Goal: Task Accomplishment & Management: Complete application form

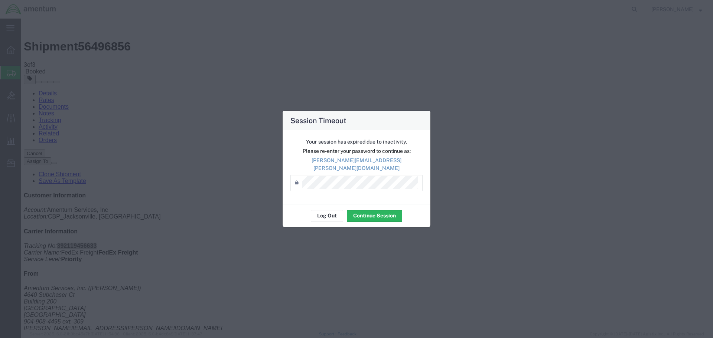
drag, startPoint x: 436, startPoint y: 272, endPoint x: 405, endPoint y: 254, distance: 35.8
click at [436, 272] on div "Session Timeout Your session has expired due to inactivity. Please re-enter you…" at bounding box center [356, 169] width 713 height 338
click at [373, 211] on button "Continue Session" at bounding box center [374, 216] width 55 height 12
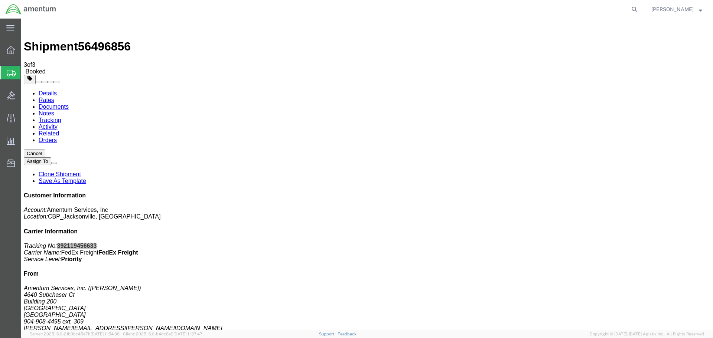
click at [0, 0] on span "Create Shipment" at bounding box center [0, 0] width 0 height 0
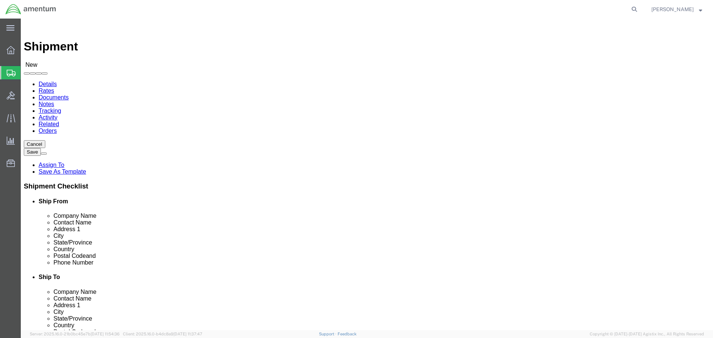
select select "MYPROFILE"
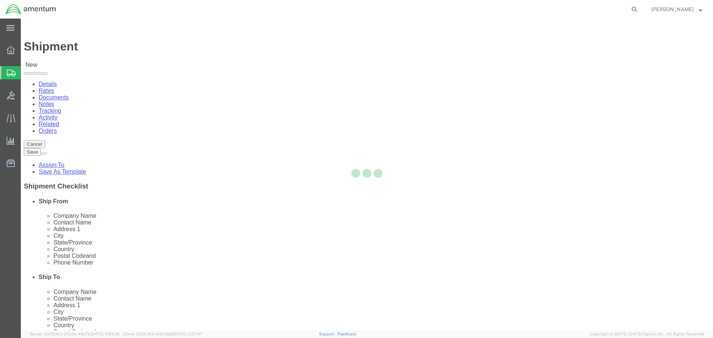
select select "FL"
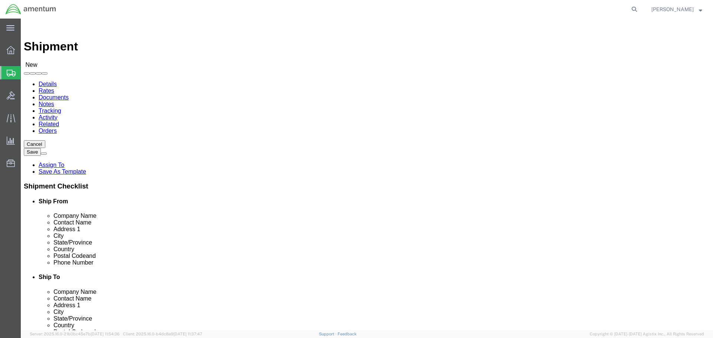
type input "YUM"
select select "49951"
select select "AZ"
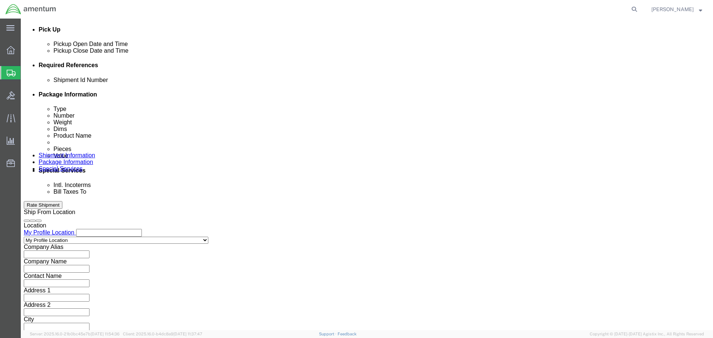
scroll to position [326, 0]
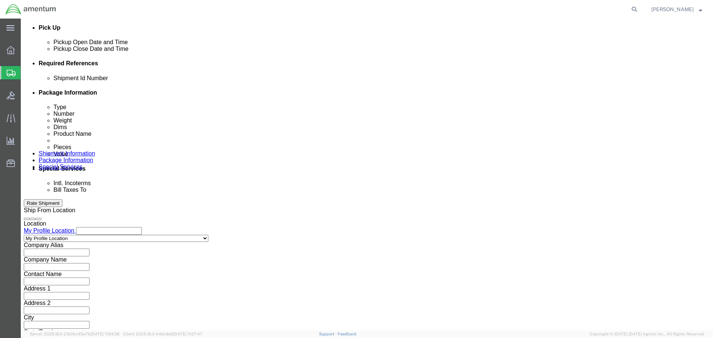
click input "text"
type input "2"
type input "380HD TO YUM"
click button "Add reference"
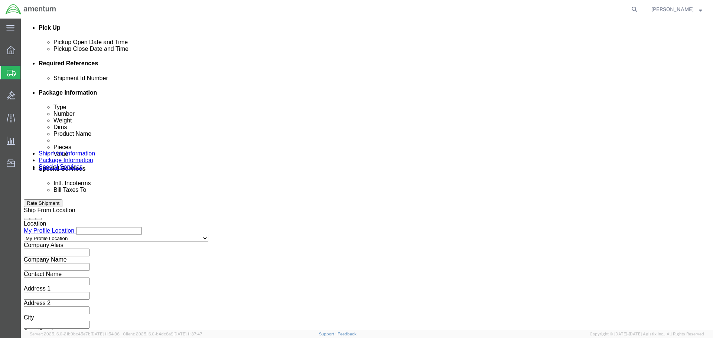
click button "Add reference"
drag, startPoint x: 223, startPoint y: 129, endPoint x: 223, endPoint y: 124, distance: 4.8
click select "Select Account Type Activity ID Airline Appointment Number ASN Batch Request # …"
select select "PROJNUM"
click select "Select Account Type Activity ID Airline Appointment Number ASN Batch Request # …"
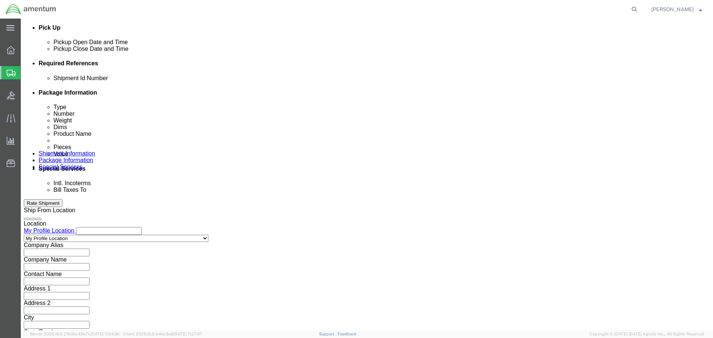
scroll to position [0, 12]
type input "6118.03.03.2219.000.SER.0000"
select select "DEPT"
type input "CBP"
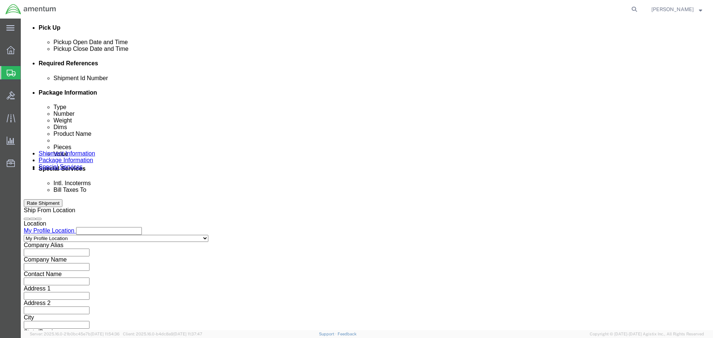
select select "CUSTREF"
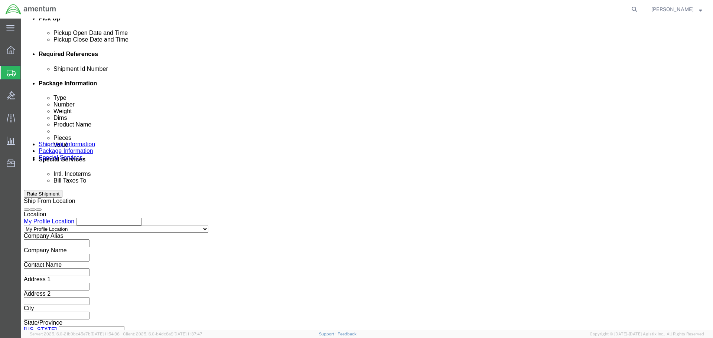
scroll to position [340, 0]
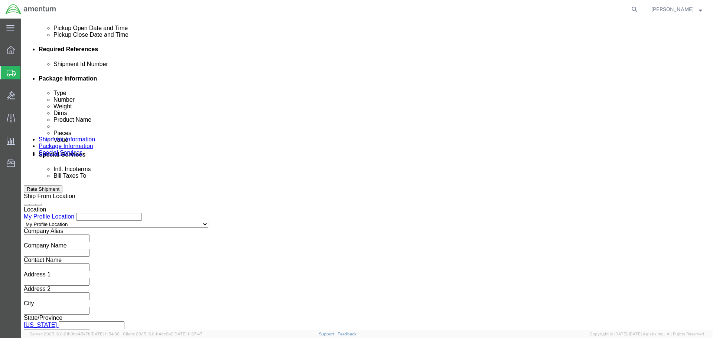
type input "IR02095"
click button "Continue"
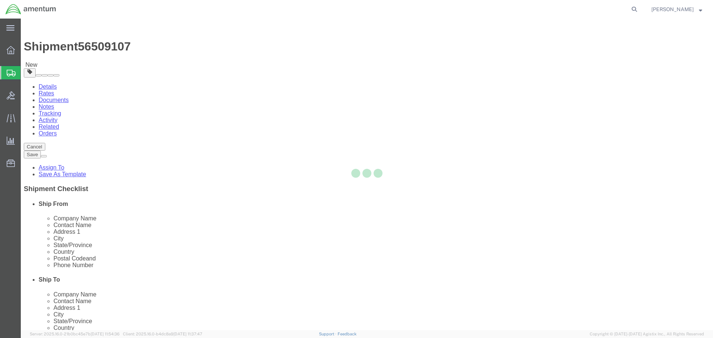
select select "CBOX"
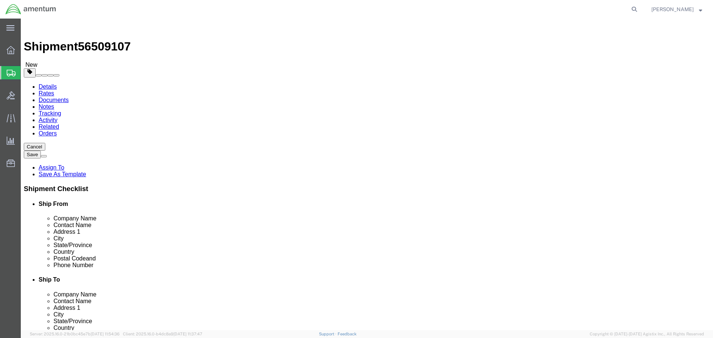
click input "text"
type input "48"
type input "40"
type input "58"
type input "270"
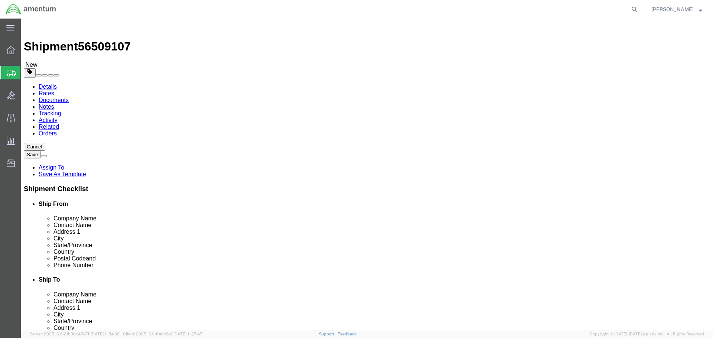
click select "Select BCK Boxes Bale(s) Basket(s) Bolt(s) Bottle(s) Buckets Bulk Bundle(s) Can…"
select select "PSNS"
click select "Select BCK Boxes Bale(s) Basket(s) Bolt(s) Bottle(s) Buckets Bulk Bundle(s) Can…"
click link "Add Content"
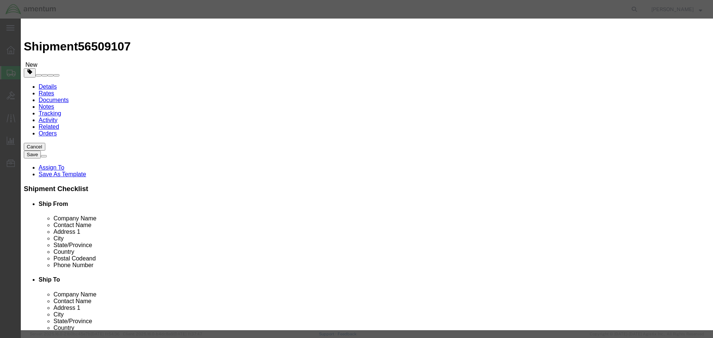
click select "Select 50 55 60 65 70 85 92.5 100 125 175 250 300 400"
click div "Product Name Pieces 0 Select Bag Barrels 100Board Feet Bottle Box Blister Pack …"
drag, startPoint x: 238, startPoint y: 100, endPoint x: 237, endPoint y: 104, distance: 3.7
click select "Select 50 55 60 65 70 85 92.5 100 125 175 250 300 400"
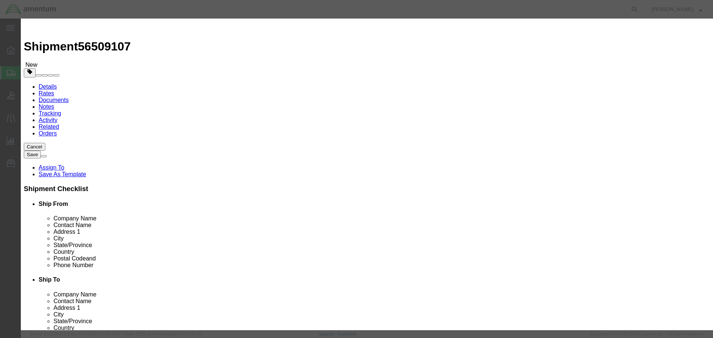
select select "250"
click select "Select 50 55 60 65 70 85 92.5 100 125 175 250 300 400"
click input "text"
type input "380HD"
type input "1"
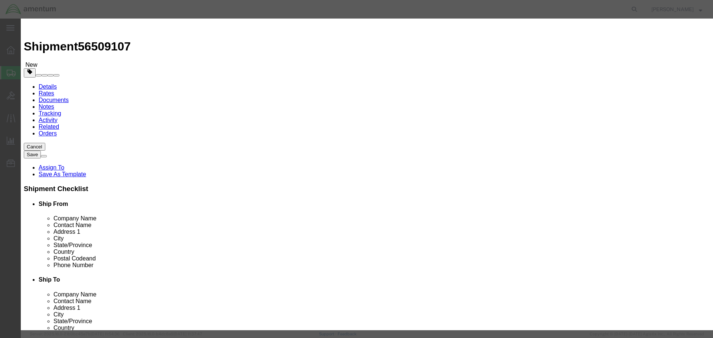
type input "700000"
click button "Save & Close"
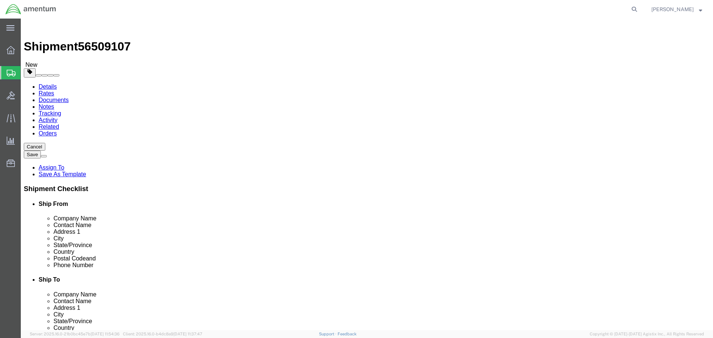
click button "Rate Shipment"
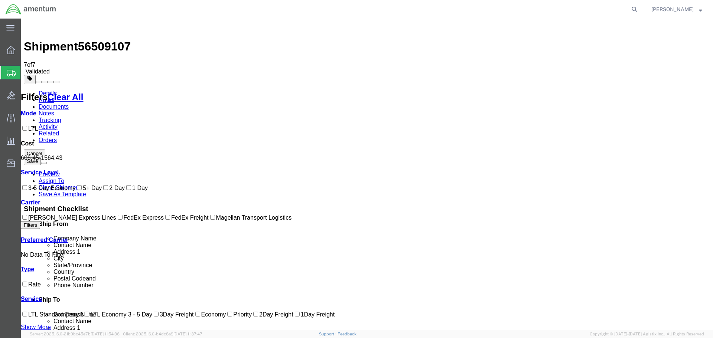
click at [40, 90] on link "Details" at bounding box center [48, 93] width 18 height 6
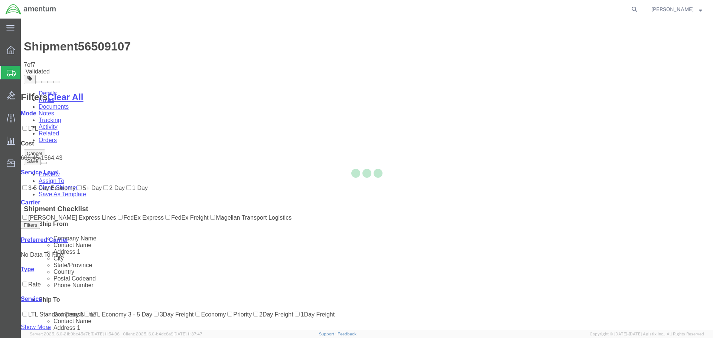
select select "49917"
select select "49951"
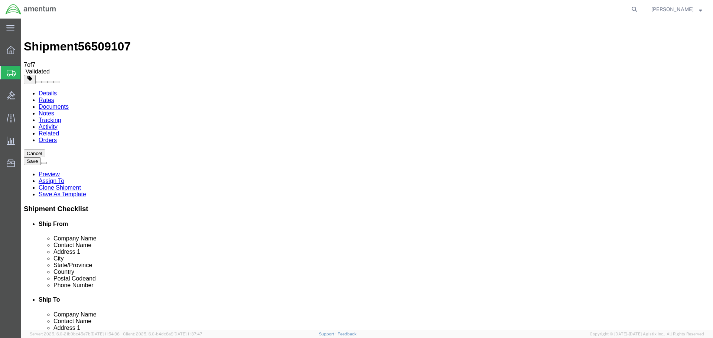
click div "Shipment Information Package Information Special Services"
click icon
click dd "700000.00 USD"
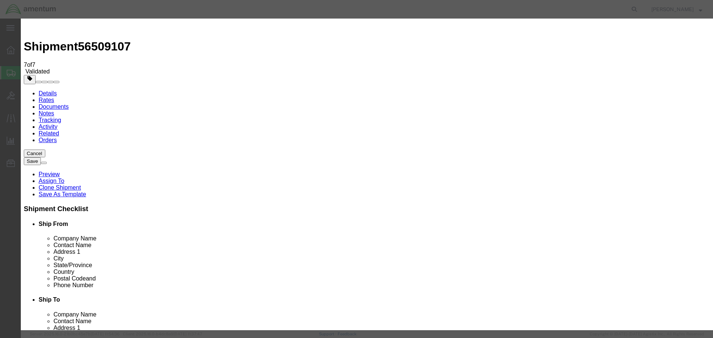
click select "Select 50 55 60 65 70 85 92.5 100 125 175 250 300 400"
select select "175"
click select "Select 50 55 60 65 70 85 92.5 100 125 175 250 300 400"
click button "Save & Close"
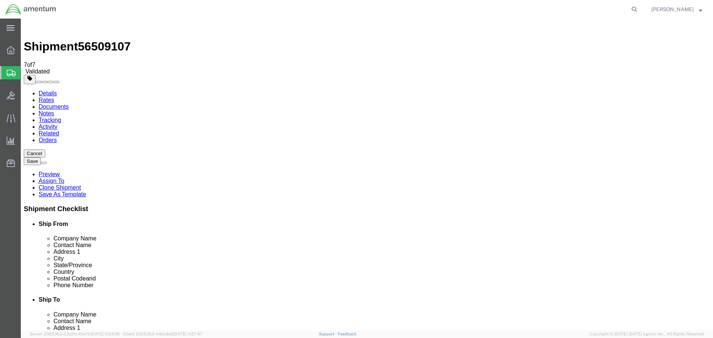
click button "Rate Shipment"
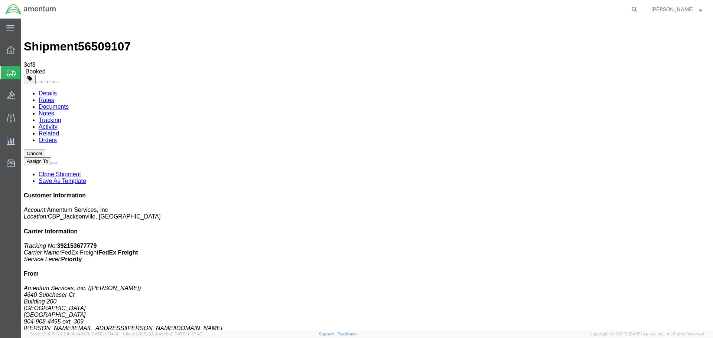
checkbox input "true"
click at [634, 243] on p "Tracking No: 392153677779 Carrier Name: FedEx Freight FedEx Freight Service Lev…" at bounding box center [367, 253] width 686 height 20
drag, startPoint x: 635, startPoint y: 130, endPoint x: 571, endPoint y: 115, distance: 66.6
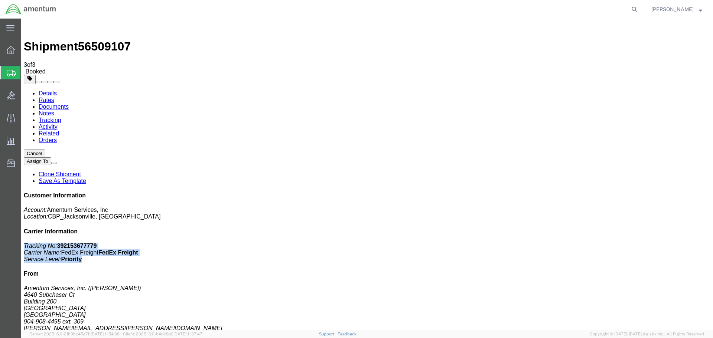
click at [571, 192] on div "Customer Information Account: Amentum Services, Inc Location: CBP_Jacksonville,…" at bounding box center [367, 324] width 686 height 265
copy p "Tracking No: 392153677779 Carrier Name: FedEx Freight FedEx Freight Service Lev…"
click at [50, 90] on link "Details" at bounding box center [48, 93] width 18 height 6
click button "button"
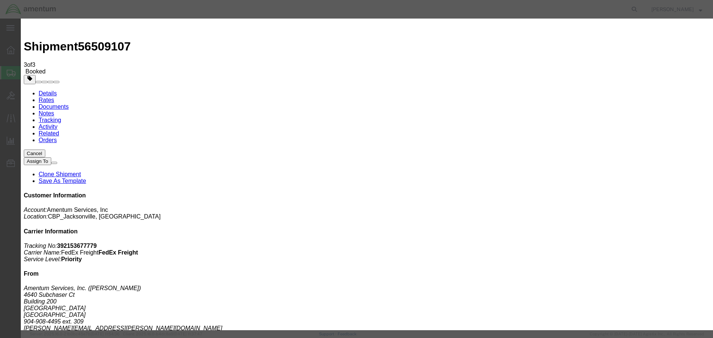
click div "[DATE] 11:00 AM"
click button "Apply"
click div "[DATE] 3:00 PM"
type input "2:00 PM"
click button "Apply"
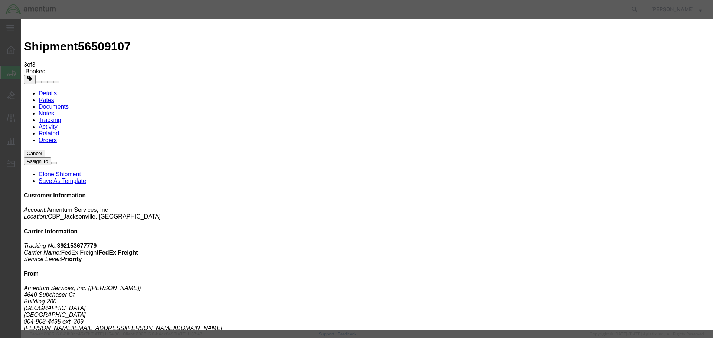
click button "Save"
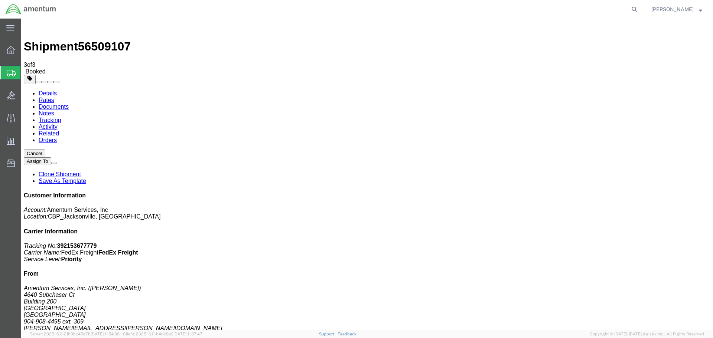
click button "Close"
click link "Schedule pickup request"
click div "Leg 1 - Less than Truckload"
click div "# 1 1 Pallet(s) Standard (Not Stackable) Total weight: 270.00 ( 446.00 dim ) LB…"
